Goal: Task Accomplishment & Management: Manage account settings

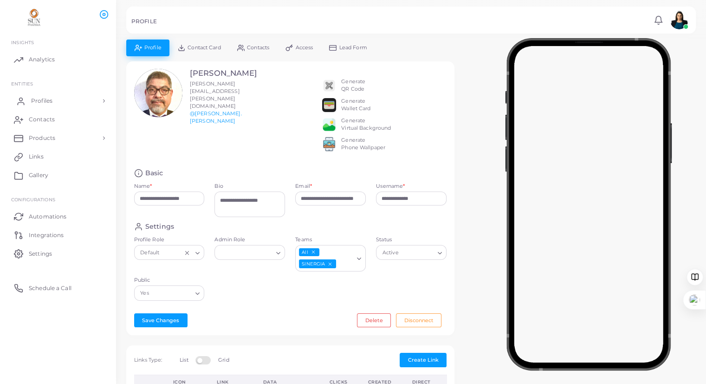
click at [36, 99] on span "Profiles" at bounding box center [41, 101] width 21 height 8
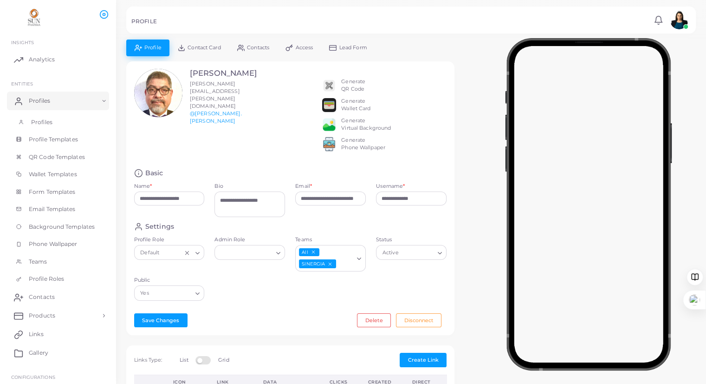
click at [41, 122] on span "Profiles" at bounding box center [41, 122] width 21 height 8
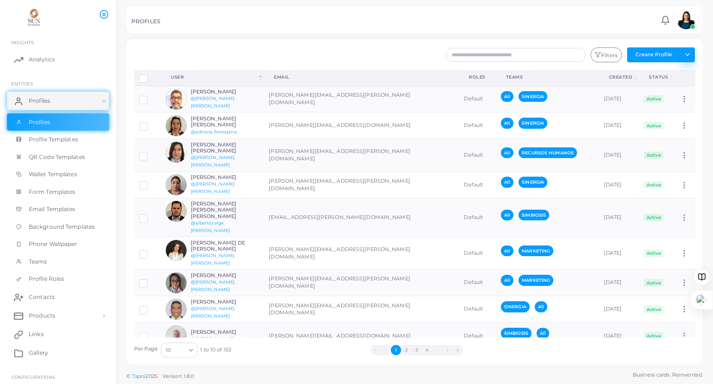
click at [683, 58] on button "Toggle dropdown" at bounding box center [687, 54] width 15 height 15
click at [256, 38] on div at bounding box center [356, 19] width 713 height 39
click at [686, 55] on button "Toggle dropdown" at bounding box center [687, 54] width 15 height 15
click at [664, 103] on link "Export Profiles" at bounding box center [667, 103] width 52 height 14
click at [281, 14] on div "PROFILES Notifications 0 New Mark All As Read [PERSON_NAME] ([PERSON_NAME][EMAI…" at bounding box center [414, 20] width 577 height 27
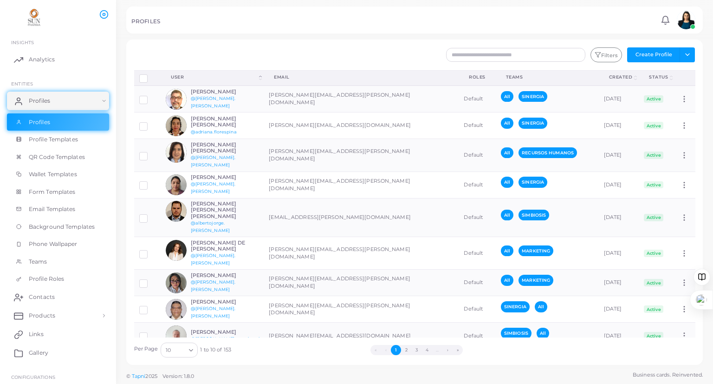
click at [185, 52] on div at bounding box center [176, 54] width 95 height 15
